Goal: Transaction & Acquisition: Purchase product/service

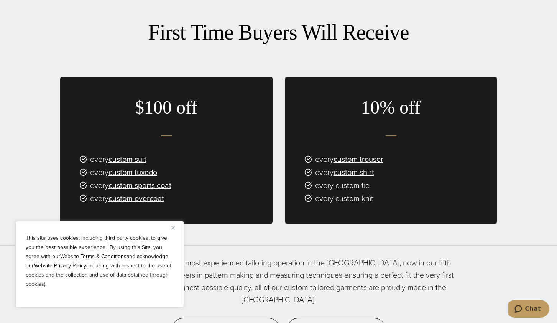
scroll to position [460, 0]
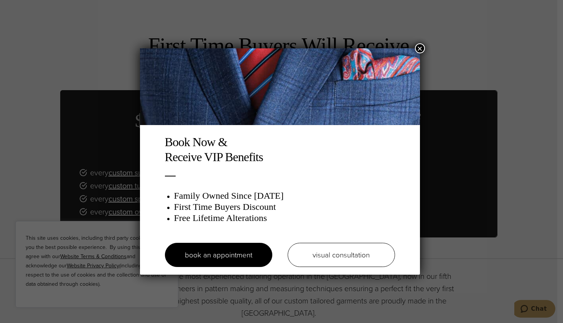
click at [423, 46] on button "×" at bounding box center [420, 48] width 10 height 10
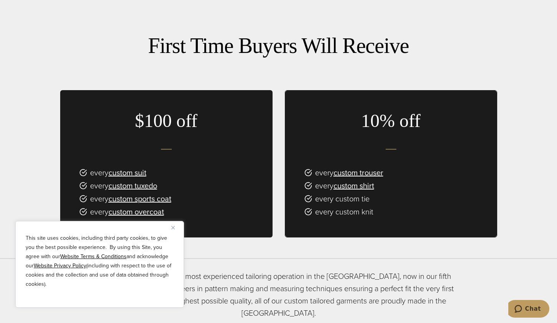
scroll to position [499, 0]
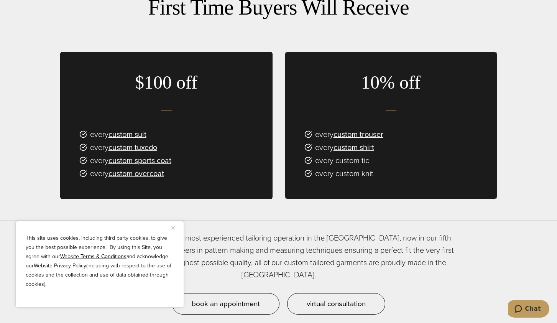
click at [173, 228] on img "Close" at bounding box center [172, 227] width 3 height 3
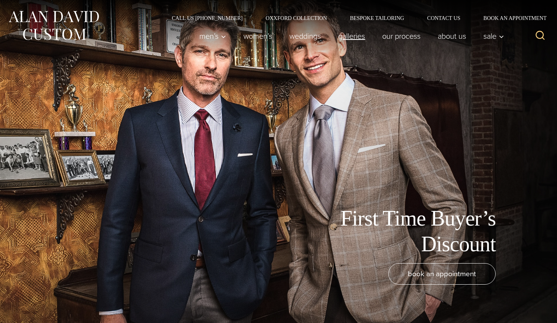
scroll to position [0, 0]
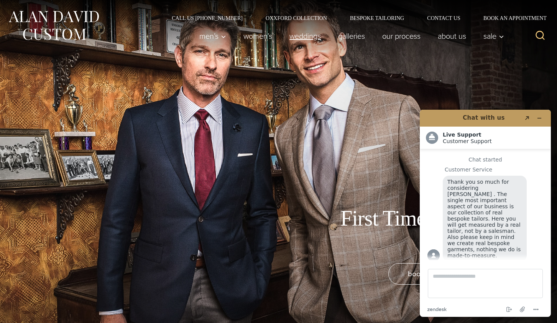
click at [301, 34] on link "weddings" at bounding box center [305, 35] width 49 height 15
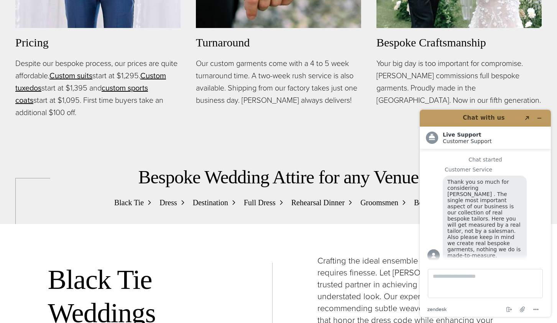
scroll to position [691, 0]
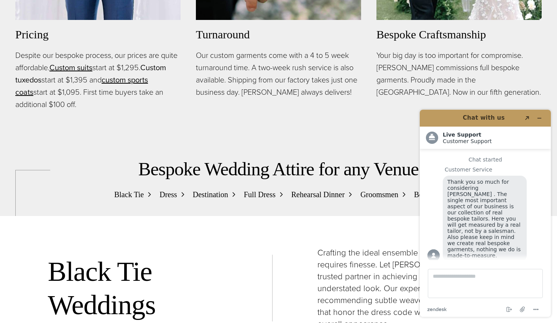
click at [61, 78] on link "Custom tuxedos" at bounding box center [90, 74] width 151 height 24
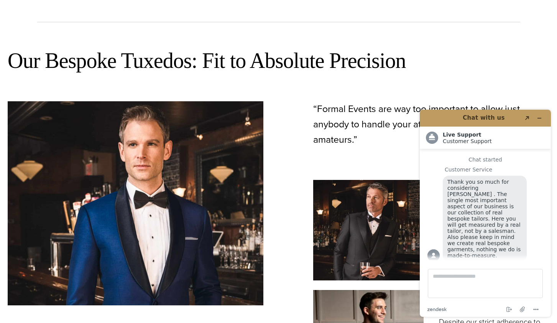
scroll to position [460, 0]
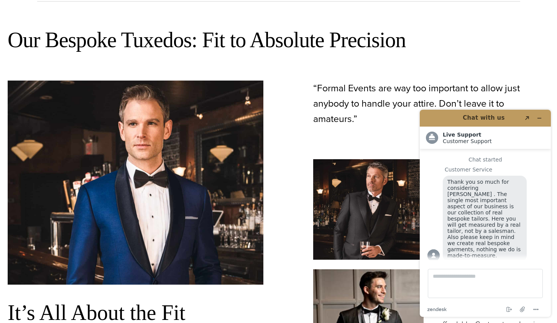
click at [547, 119] on header "Chat with us Created with Sketch." at bounding box center [485, 118] width 131 height 17
click at [544, 119] on button "Minimize widget" at bounding box center [540, 118] width 12 height 11
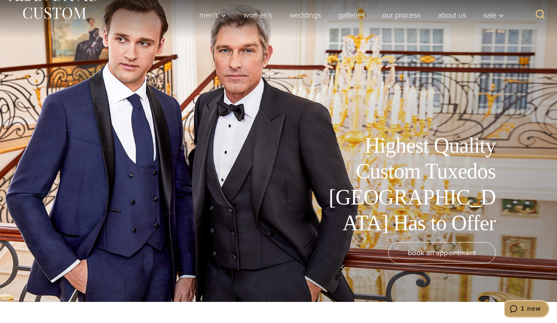
scroll to position [0, 0]
